Goal: Transaction & Acquisition: Purchase product/service

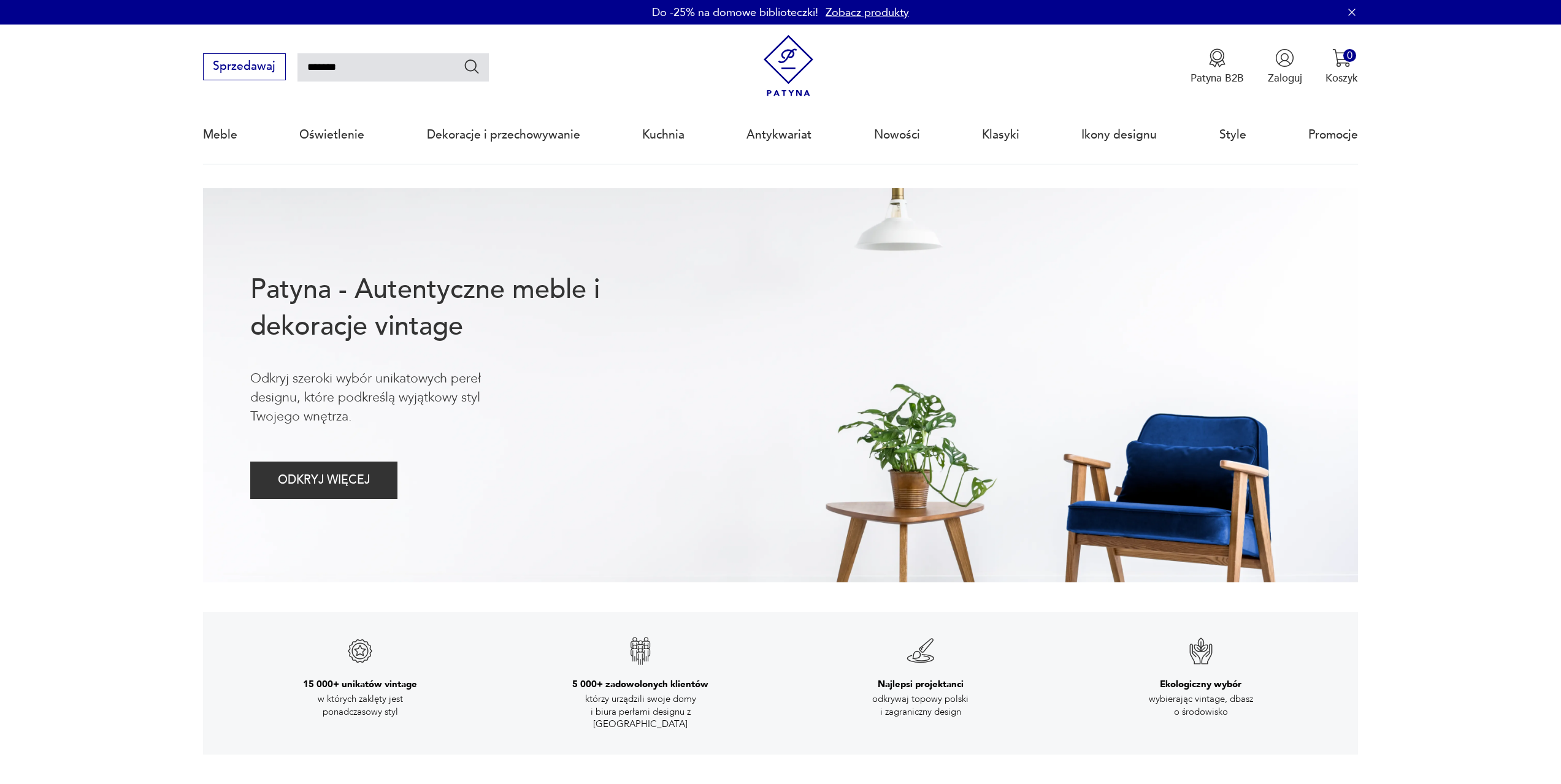
type input "*******"
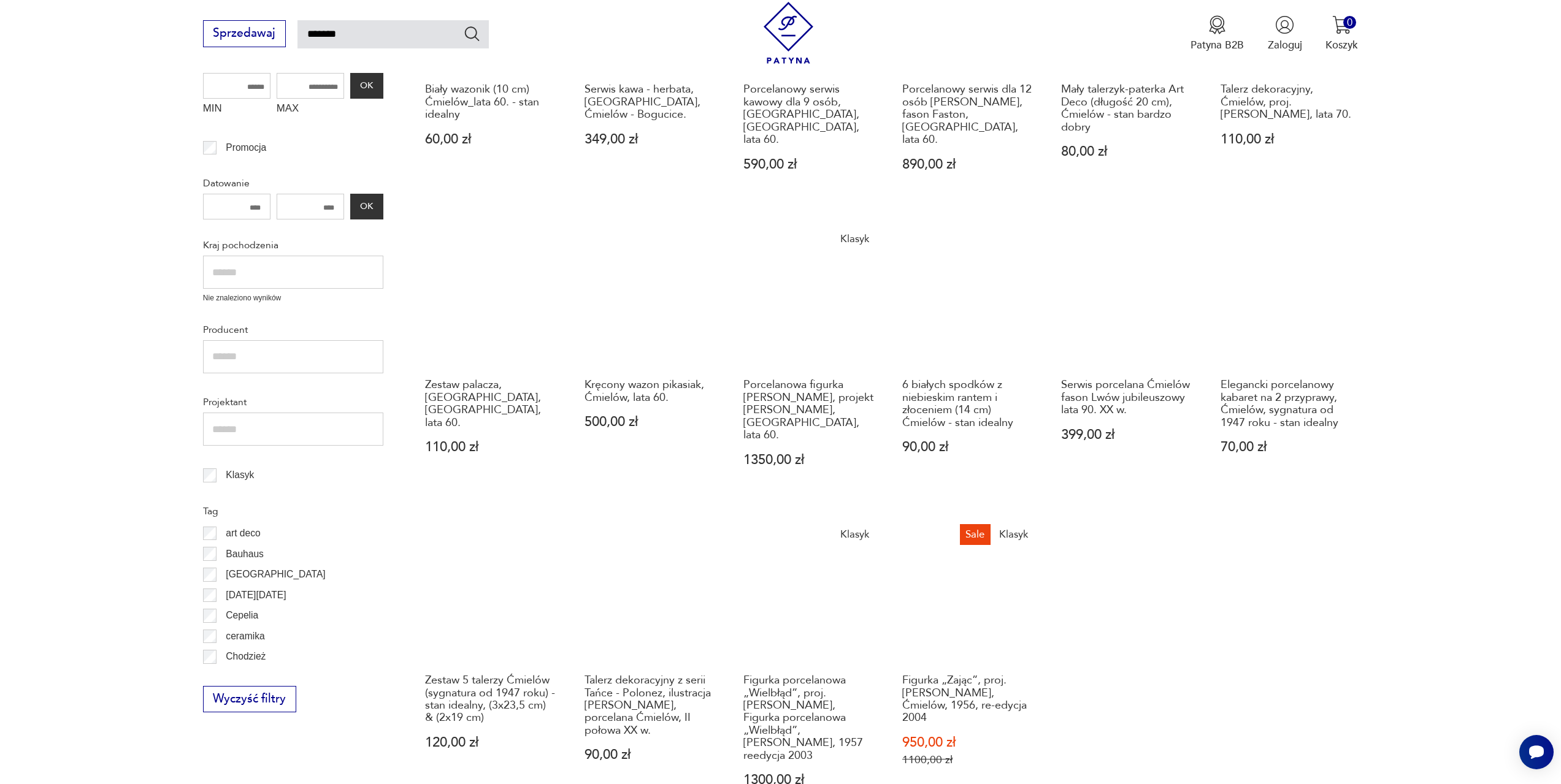
scroll to position [377, 0]
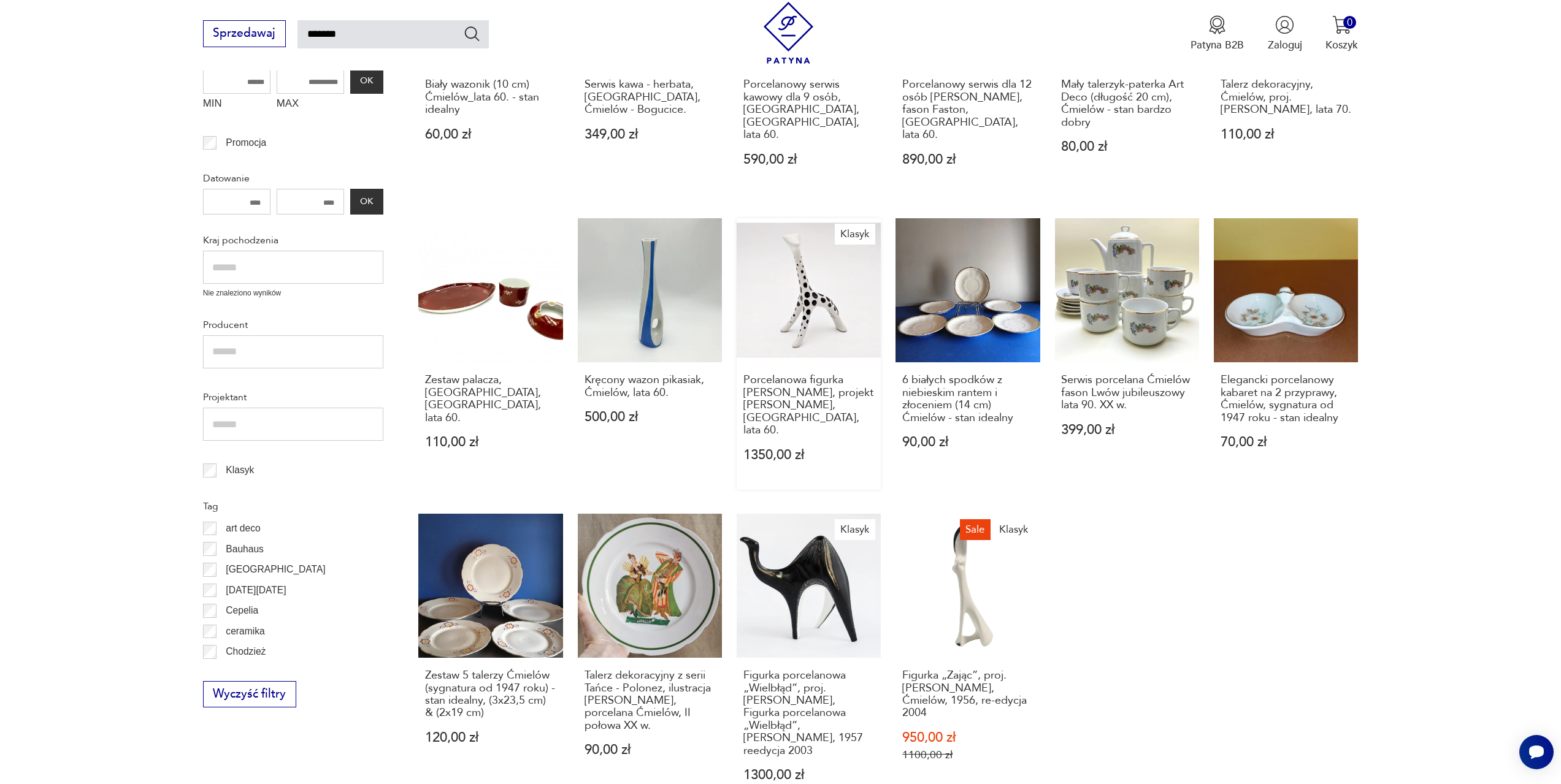
click at [810, 288] on link "Klasyk Porcelanowa figurka [PERSON_NAME], projekt [PERSON_NAME], [GEOGRAPHIC_DA…" at bounding box center [809, 354] width 144 height 272
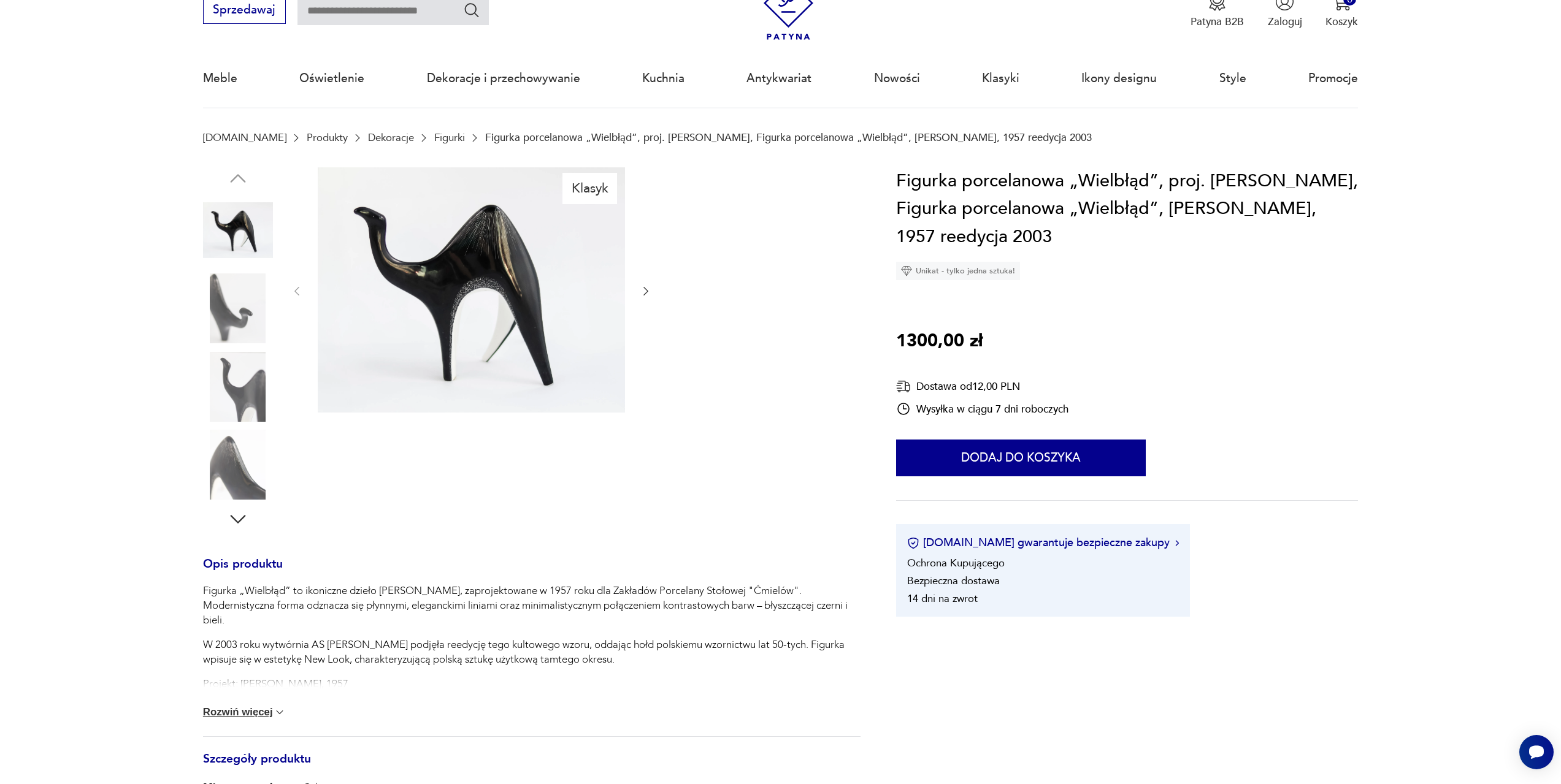
scroll to position [61, 0]
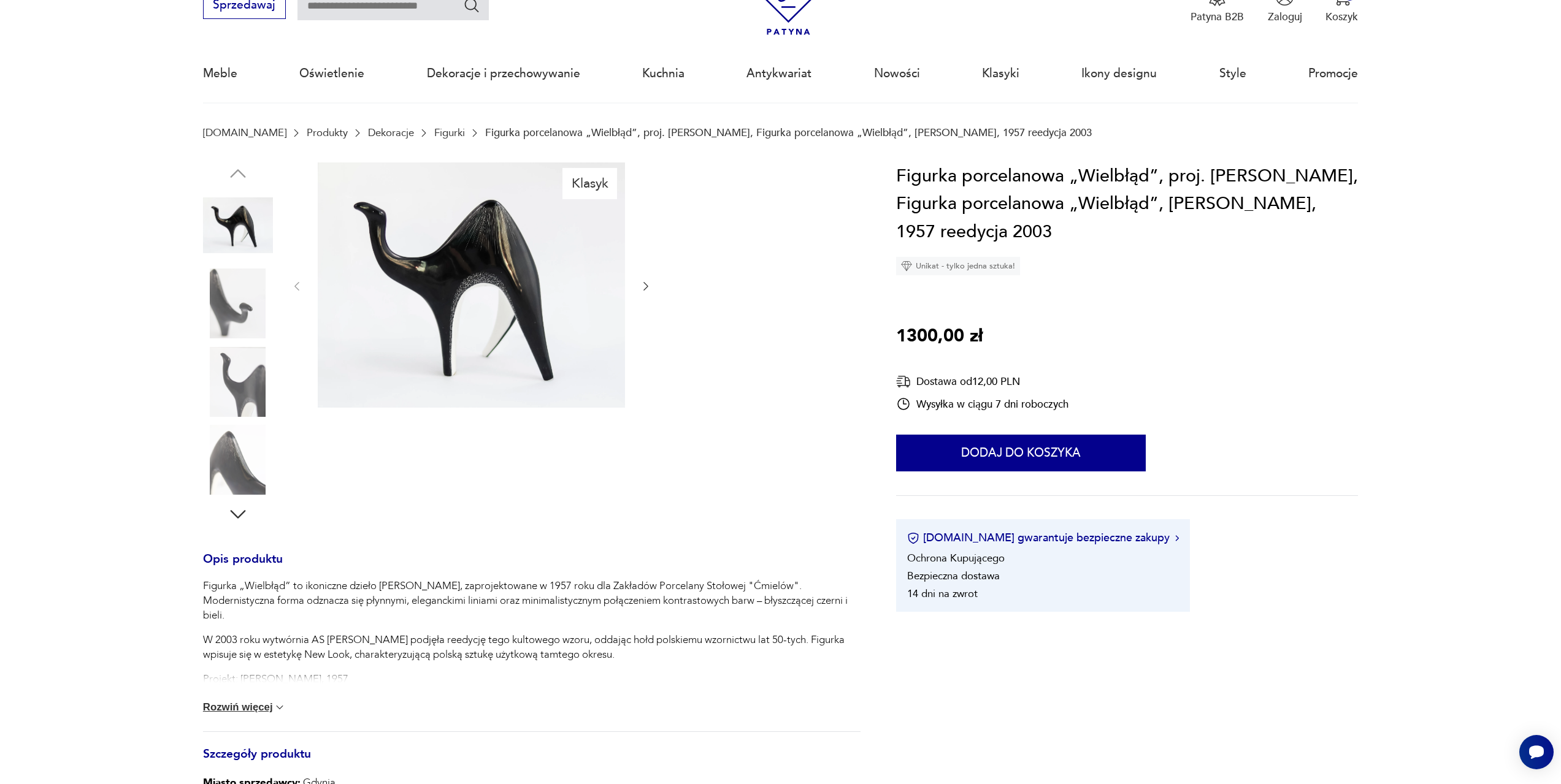
click at [340, 612] on p "Figurka „Wielbłąd” to ikoniczne dzieło Lubomira Tomaszewskiego, zaprojektowane …" at bounding box center [532, 600] width 658 height 44
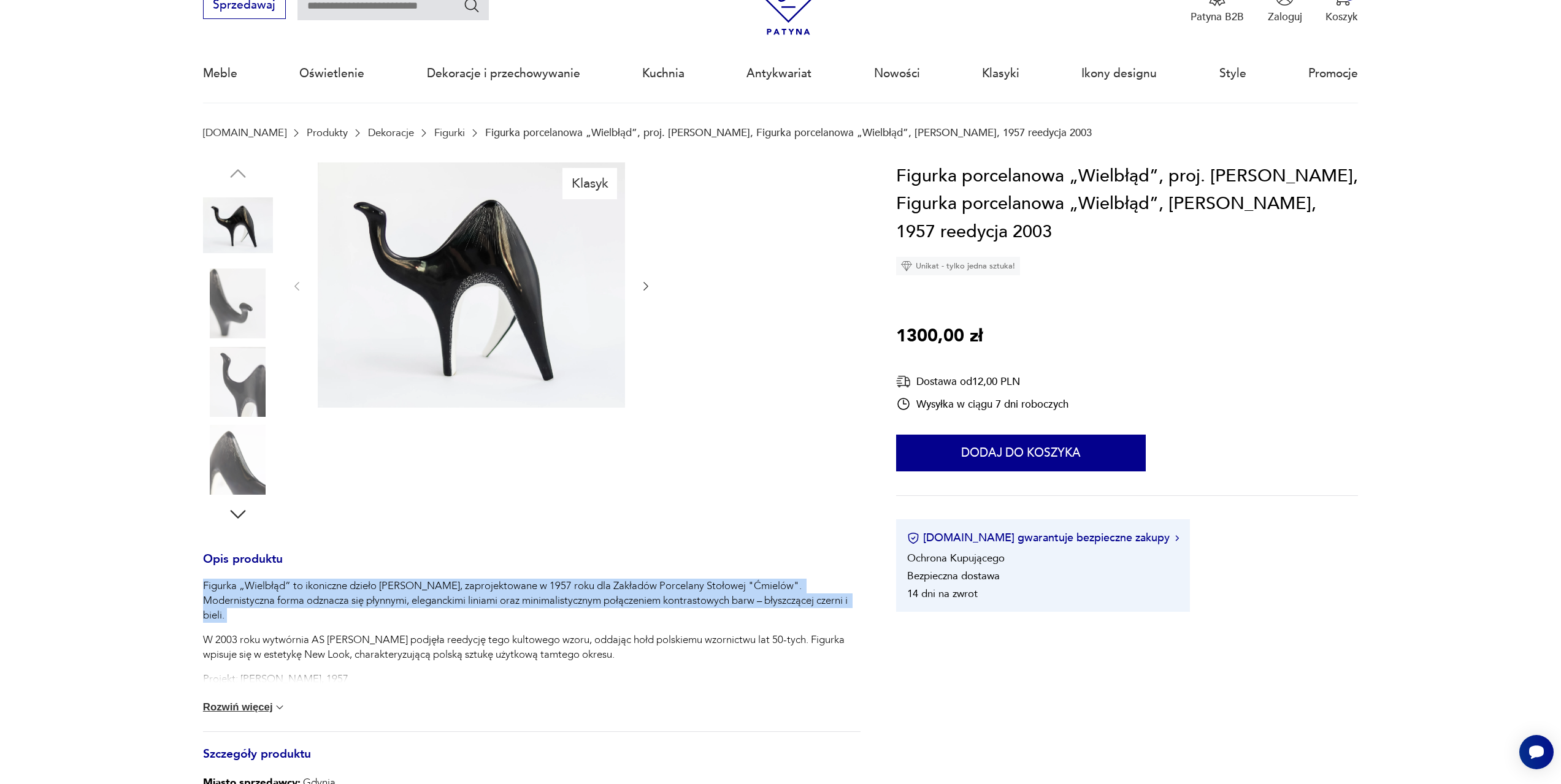
click at [340, 612] on p "Figurka „Wielbłąd” to ikoniczne dzieło Lubomira Tomaszewskiego, zaprojektowane …" at bounding box center [532, 600] width 658 height 44
click at [635, 587] on p "Figurka „Wielbłąd” to ikoniczne dzieło Lubomira Tomaszewskiego, zaprojektowane …" at bounding box center [532, 600] width 658 height 44
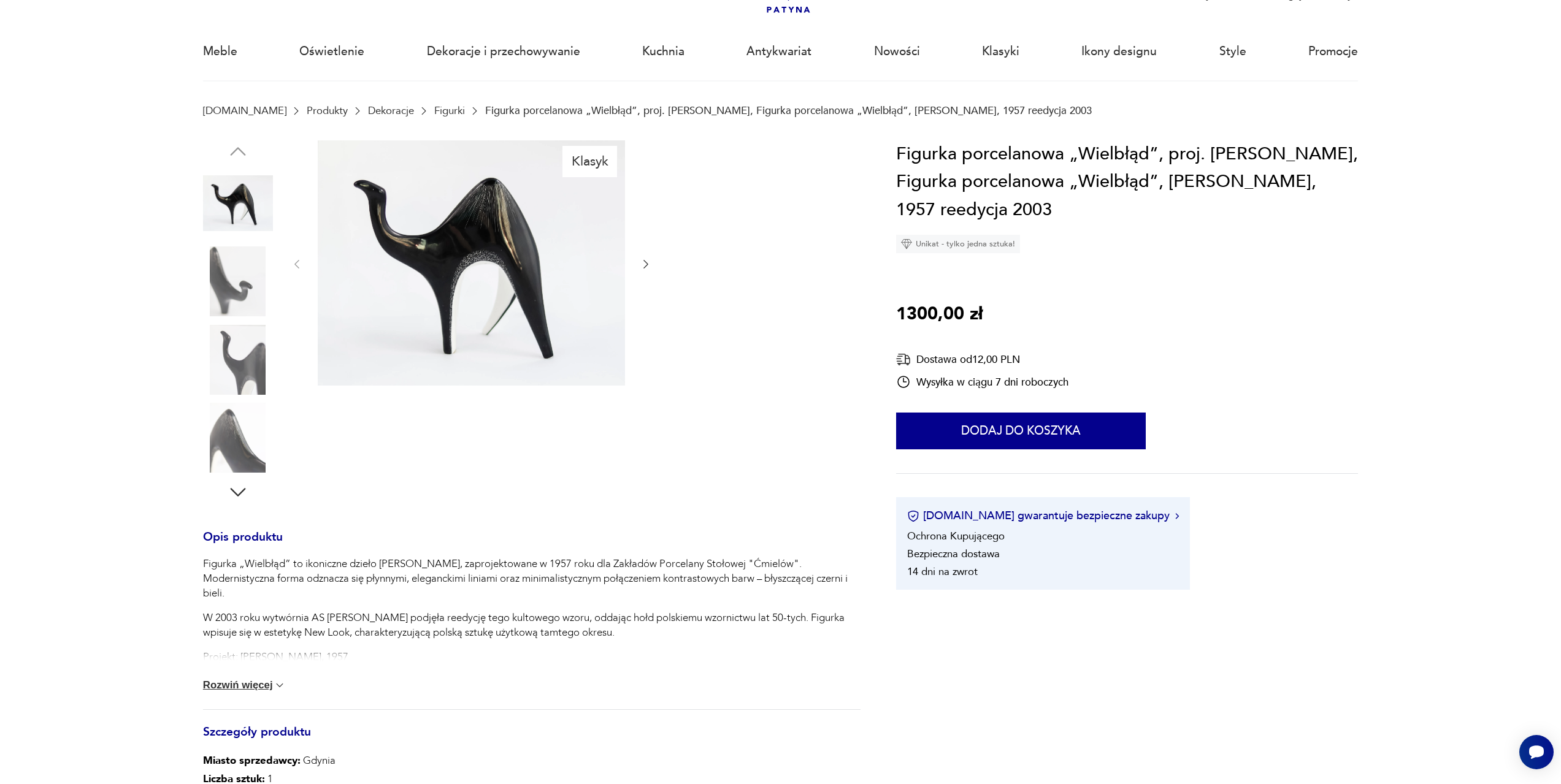
scroll to position [122, 0]
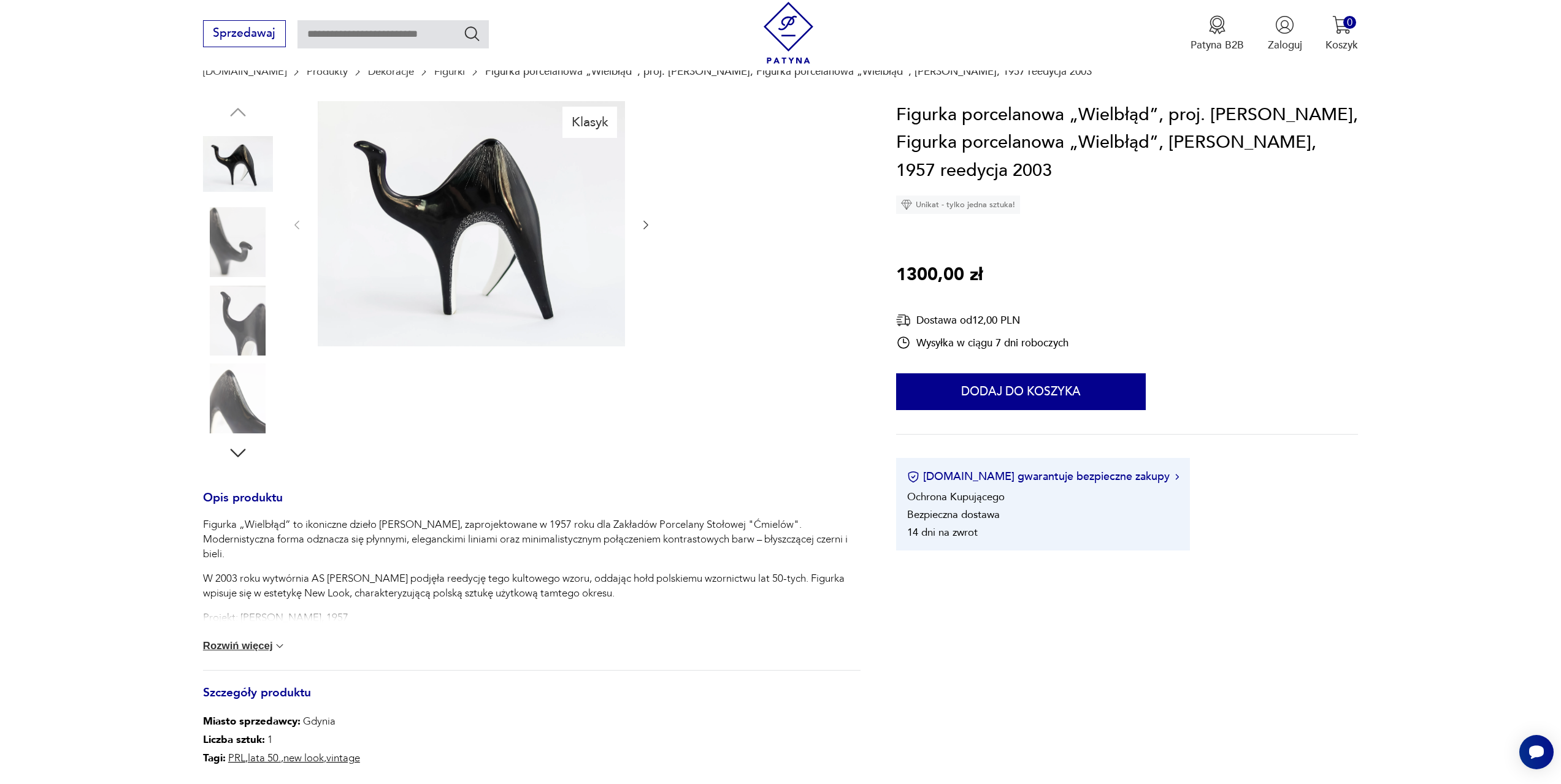
click at [262, 647] on button "Rozwiń więcej" at bounding box center [245, 646] width 83 height 12
